Goal: Check status: Check status

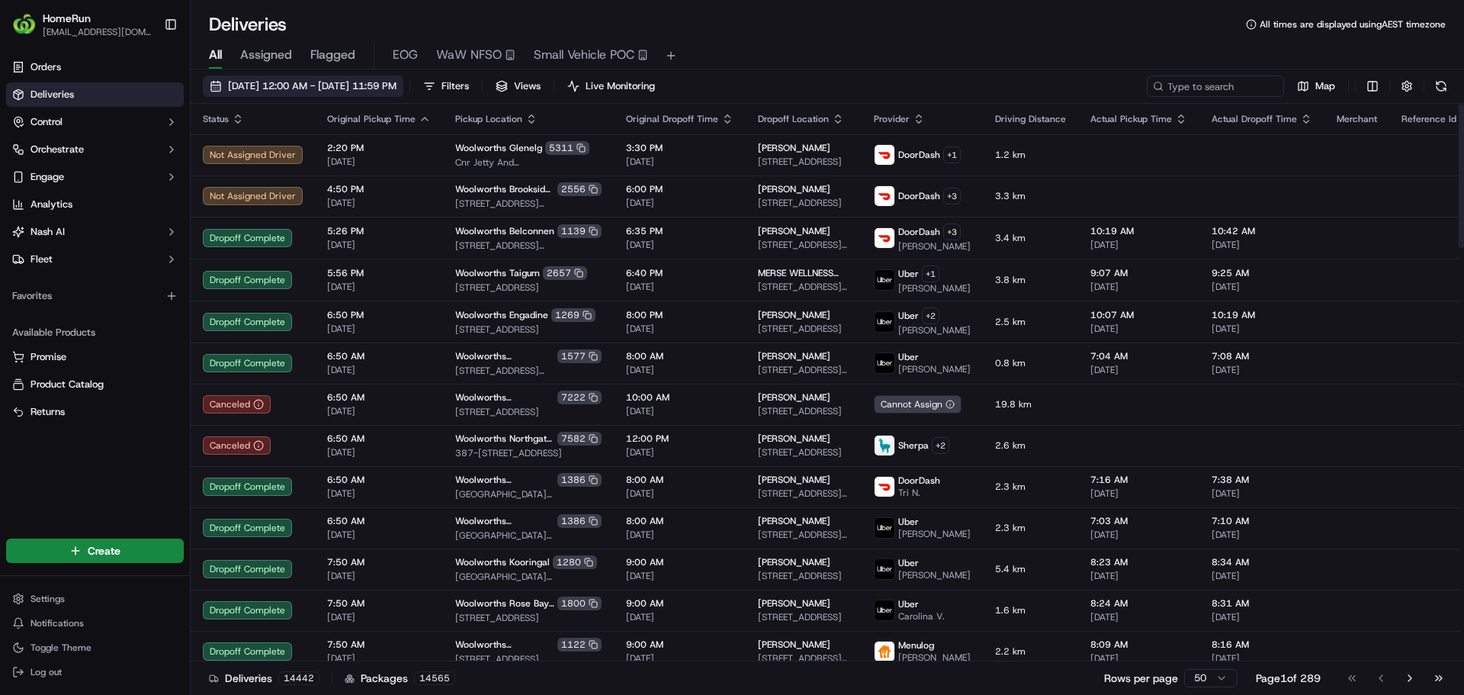
click at [365, 94] on button "[DATE] 12:00 AM - [DATE] 11:59 PM" at bounding box center [303, 86] width 201 height 21
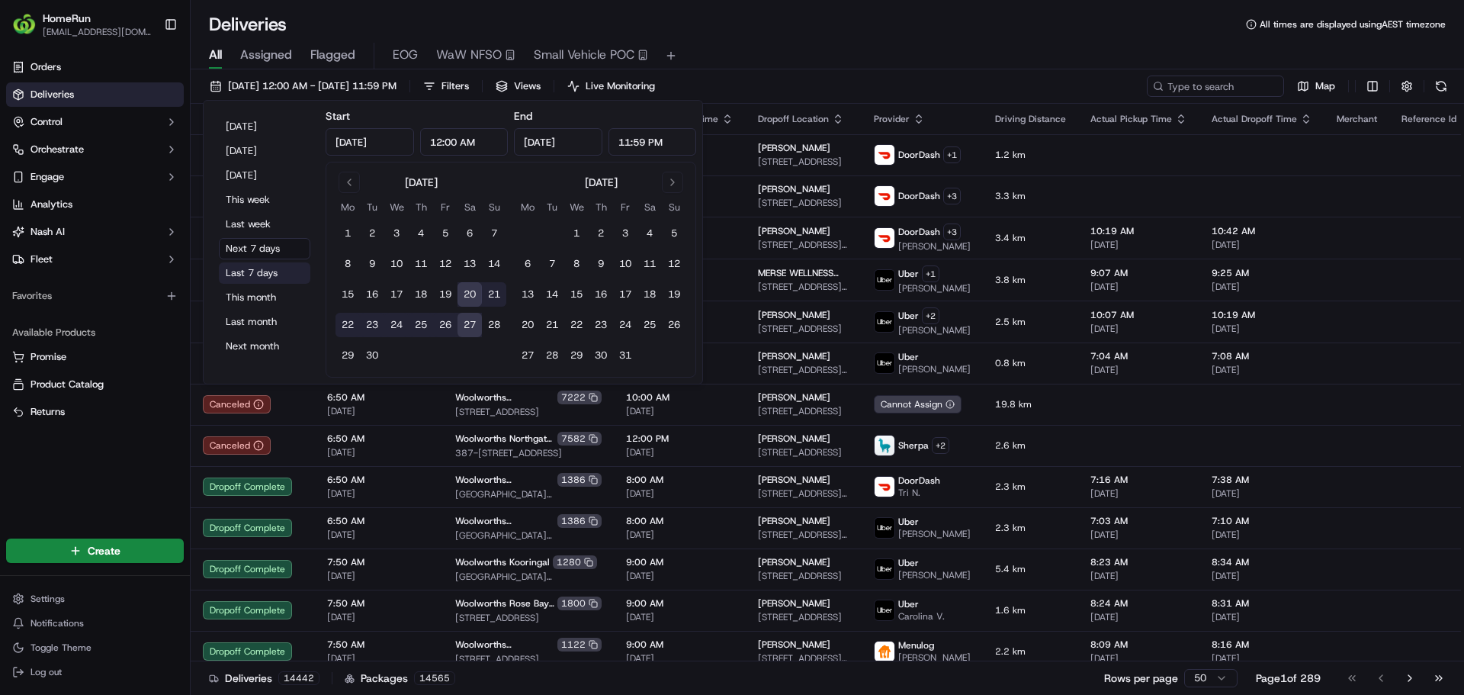
click at [265, 268] on button "Last 7 days" at bounding box center [265, 272] width 92 height 21
type input "[DATE]"
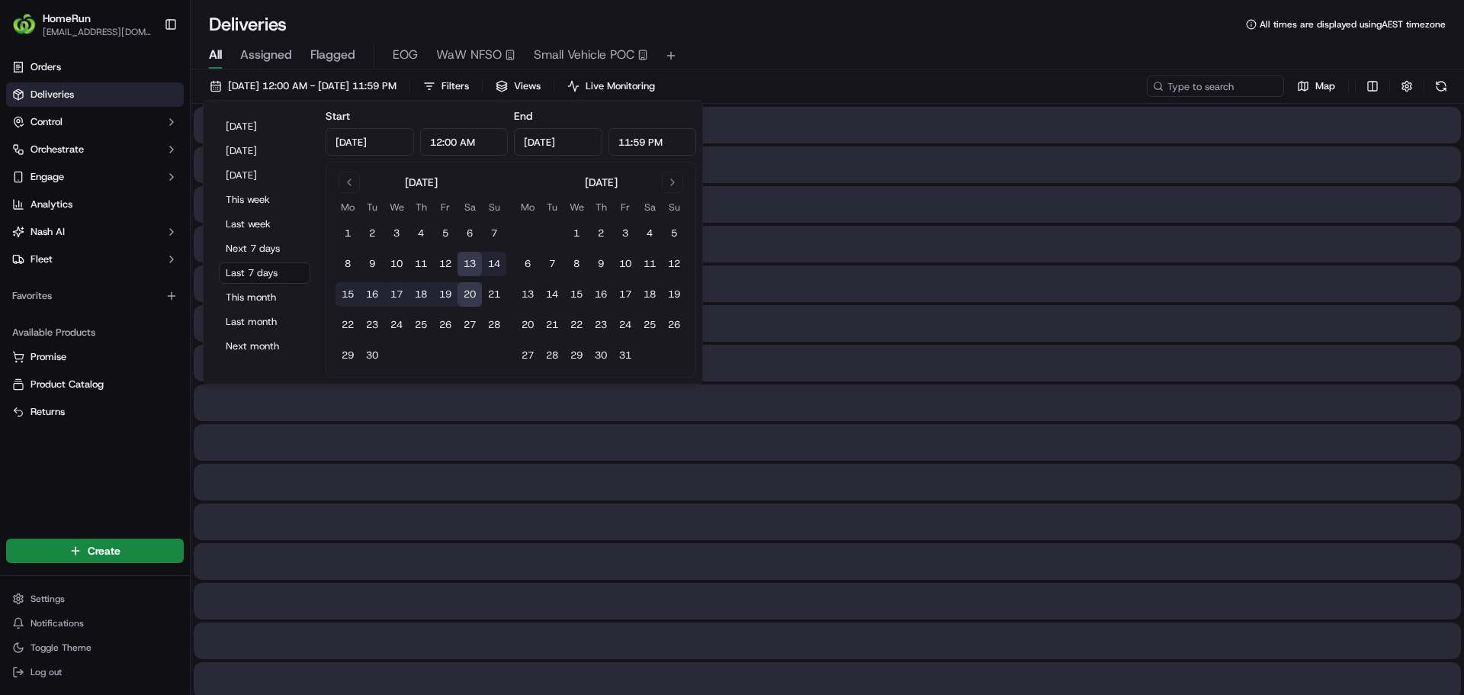
click at [806, 55] on div "All Assigned Flagged EOG WaW NFSO Small Vehicle POC" at bounding box center [828, 56] width 1274 height 27
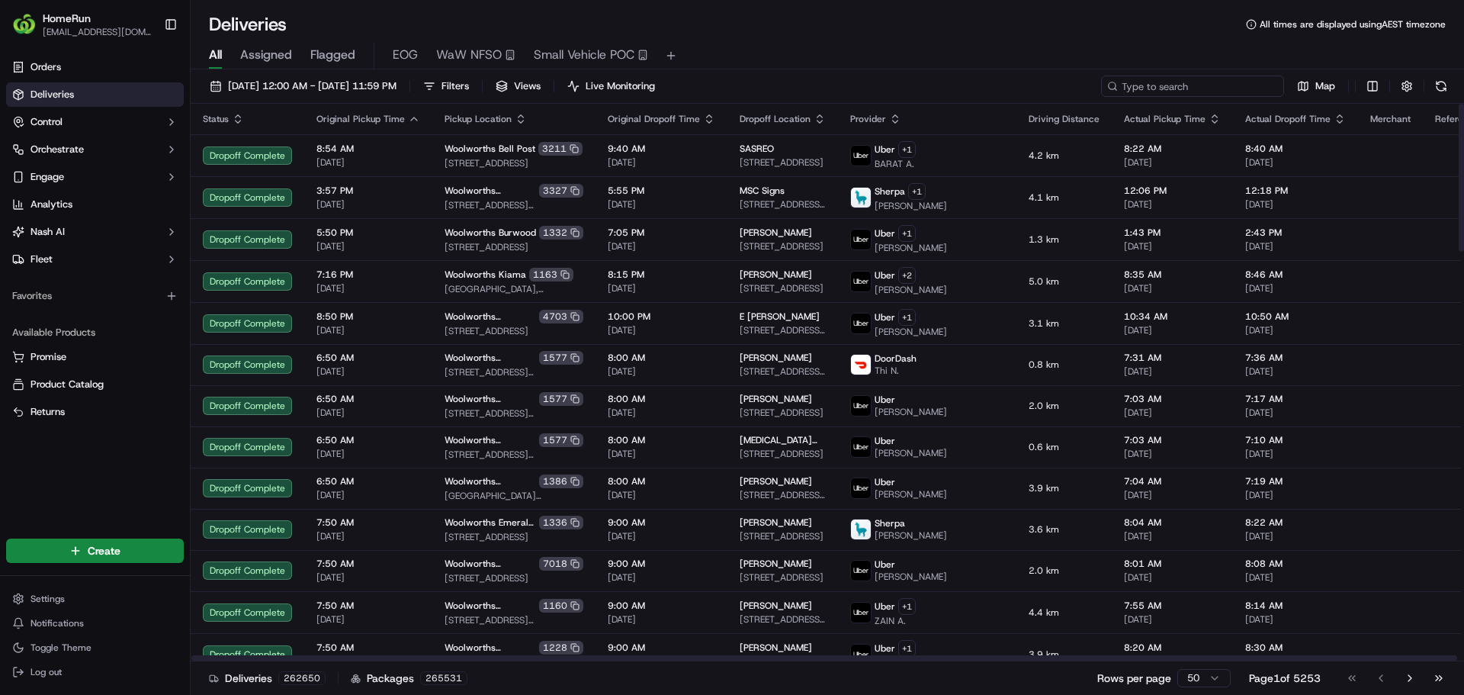
click at [1198, 93] on input at bounding box center [1192, 86] width 183 height 21
paste input "269928643"
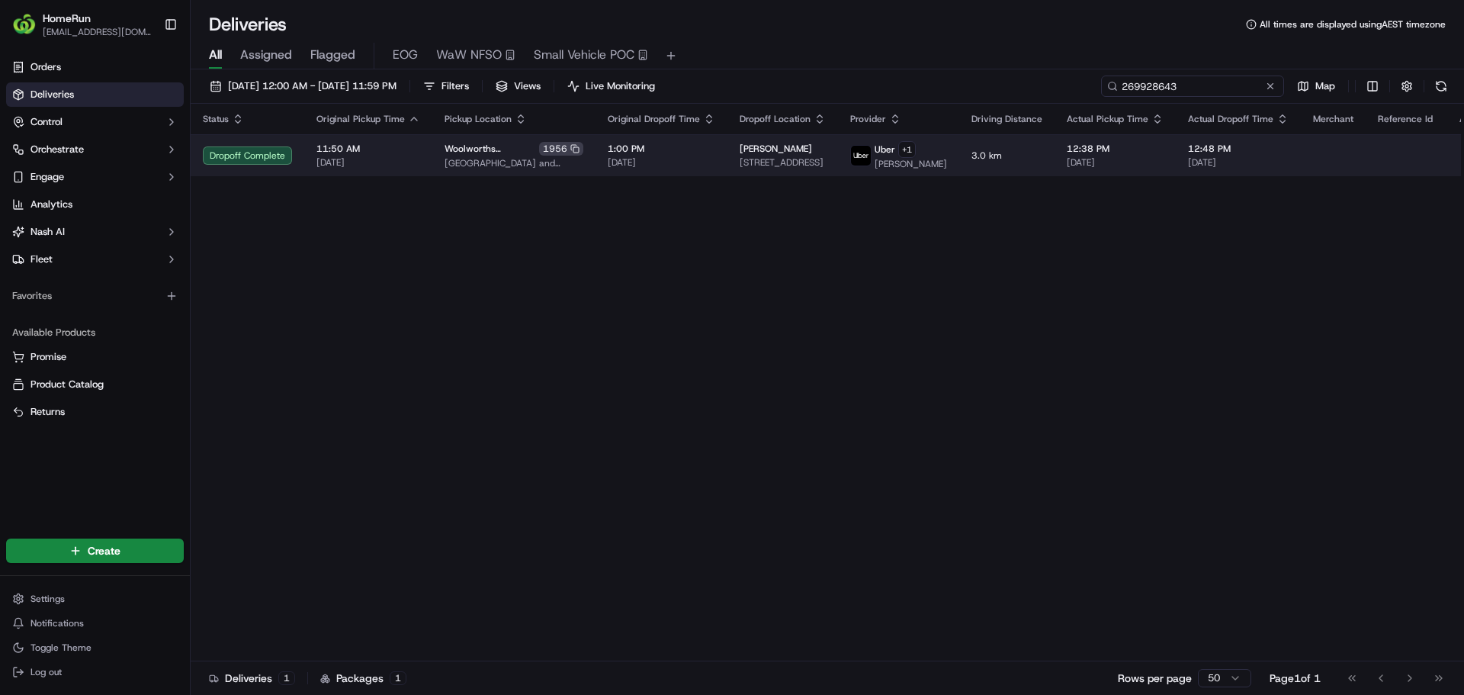
type input "269928643"
click at [1464, 160] on button at bounding box center [1480, 155] width 18 height 18
